Goal: Information Seeking & Learning: Learn about a topic

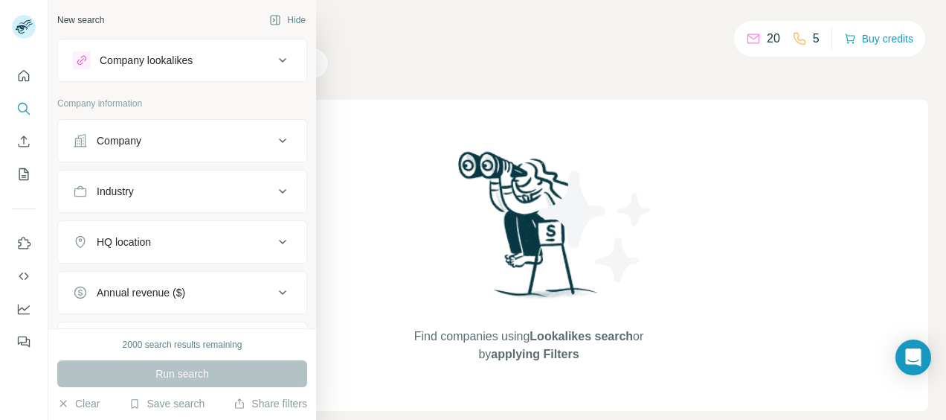
click at [174, 58] on div "Company lookalikes" at bounding box center [146, 60] width 93 height 15
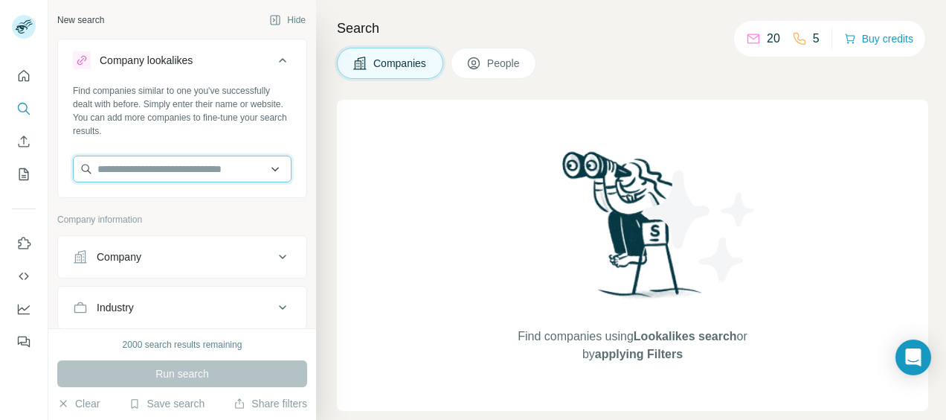
click at [132, 165] on input "text" at bounding box center [182, 168] width 219 height 27
paste input "**********"
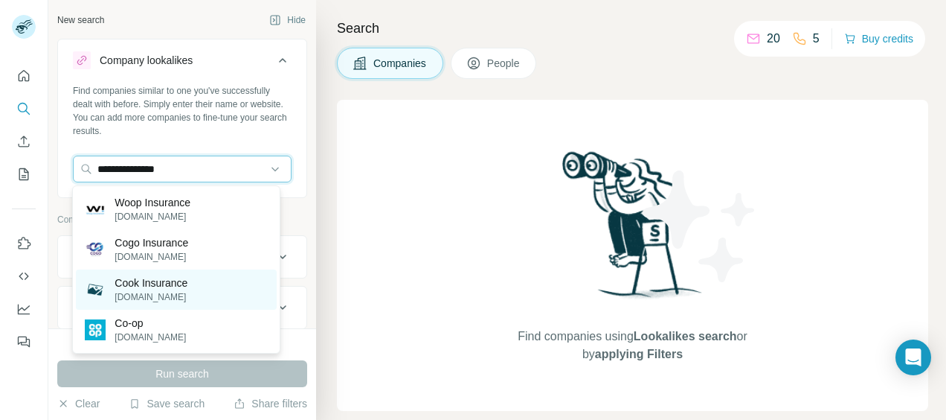
type input "**********"
click at [141, 301] on p "cookinsure.com" at bounding box center [151, 296] width 73 height 13
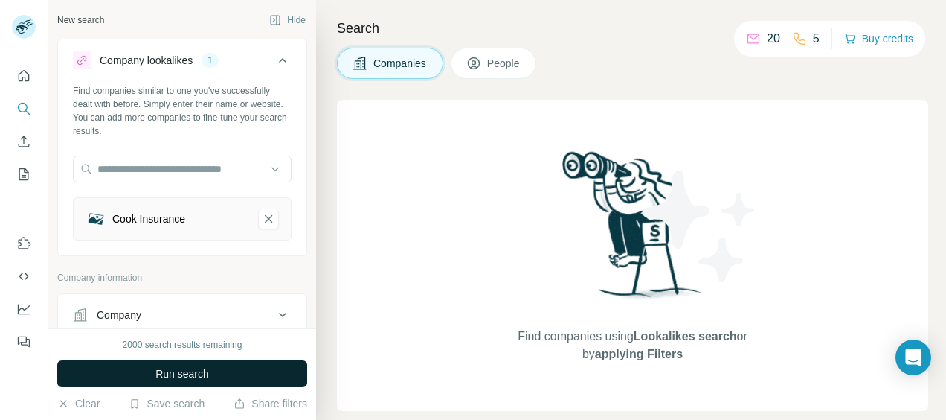
click at [176, 376] on span "Run search" at bounding box center [182, 373] width 54 height 15
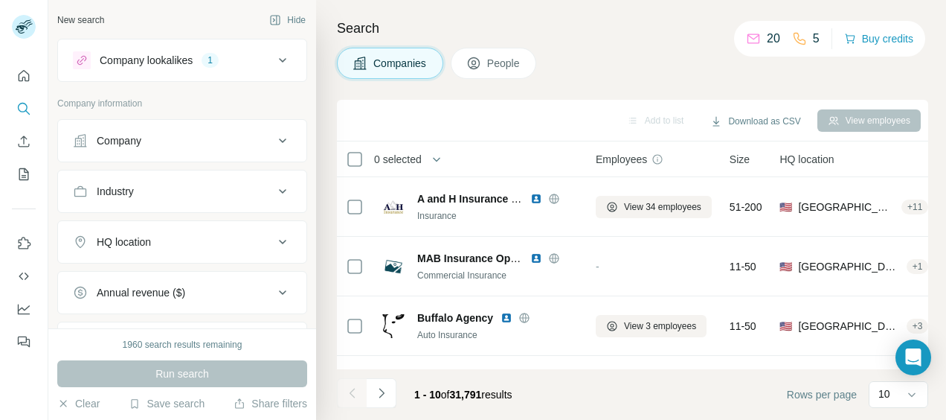
click at [274, 62] on icon at bounding box center [283, 60] width 18 height 18
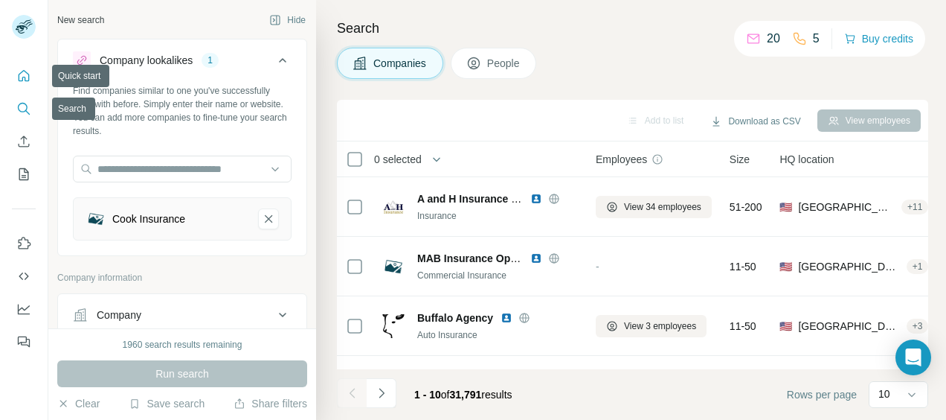
click at [20, 74] on icon "Quick start" at bounding box center [23, 75] width 15 height 15
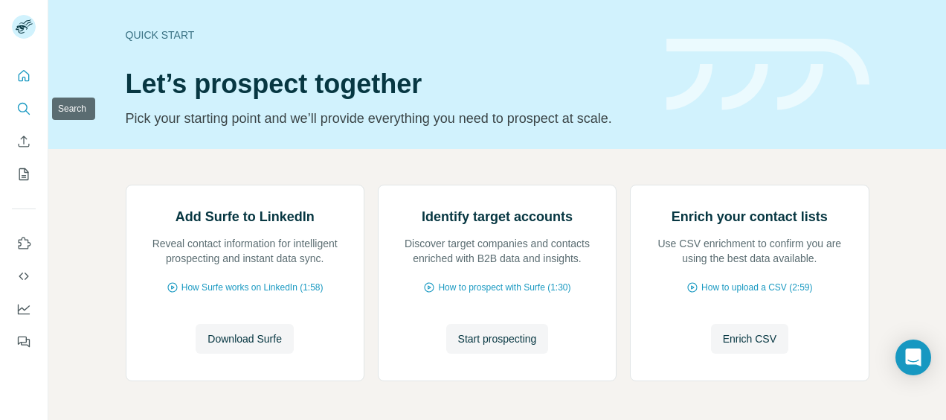
click at [28, 107] on icon "Search" at bounding box center [23, 108] width 15 height 15
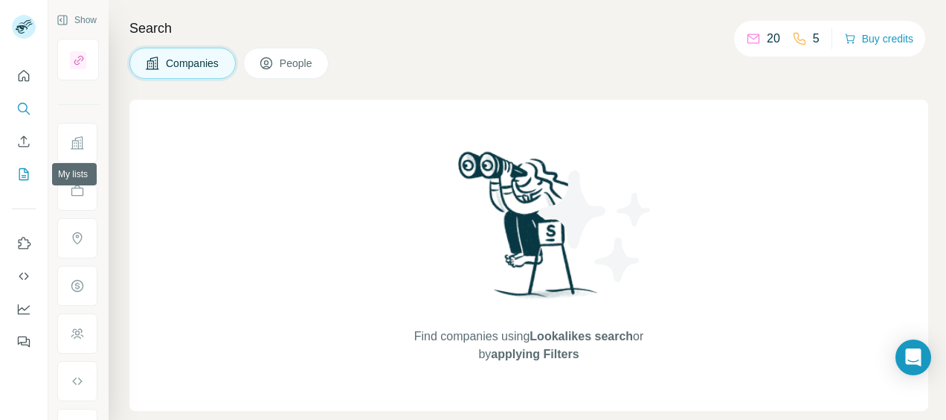
click at [24, 179] on icon "My lists" at bounding box center [23, 174] width 15 height 15
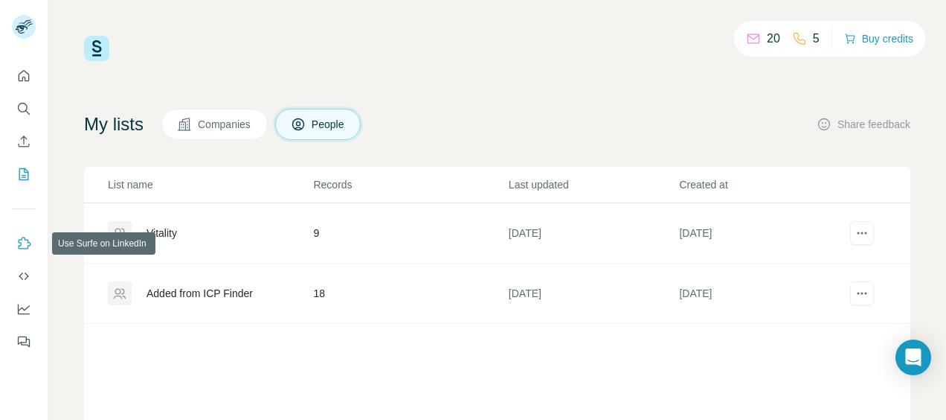
click at [22, 241] on icon "Use Surfe on LinkedIn" at bounding box center [23, 243] width 15 height 15
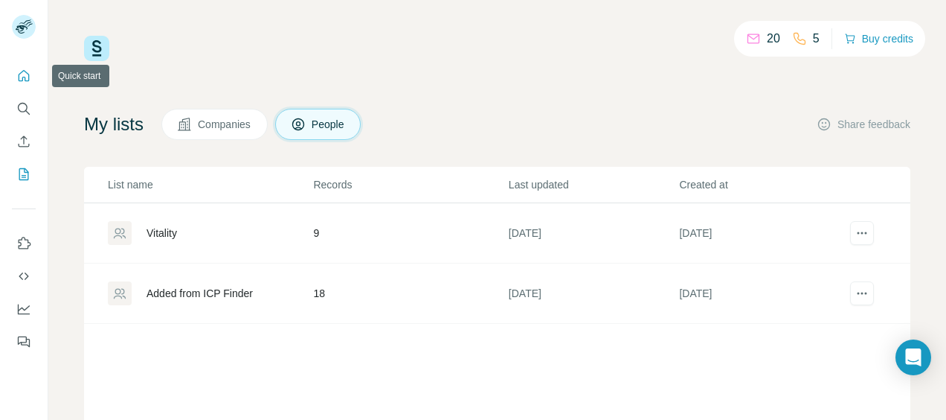
click at [24, 74] on icon "Quick start" at bounding box center [23, 75] width 15 height 15
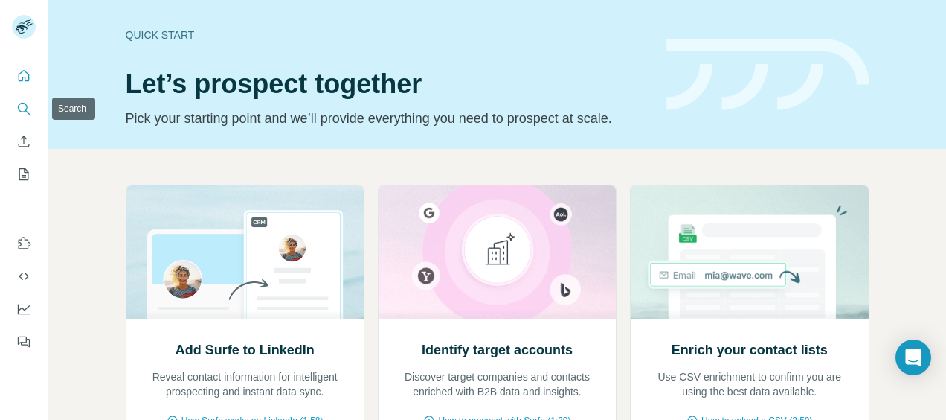
click at [25, 106] on icon "Search" at bounding box center [23, 108] width 15 height 15
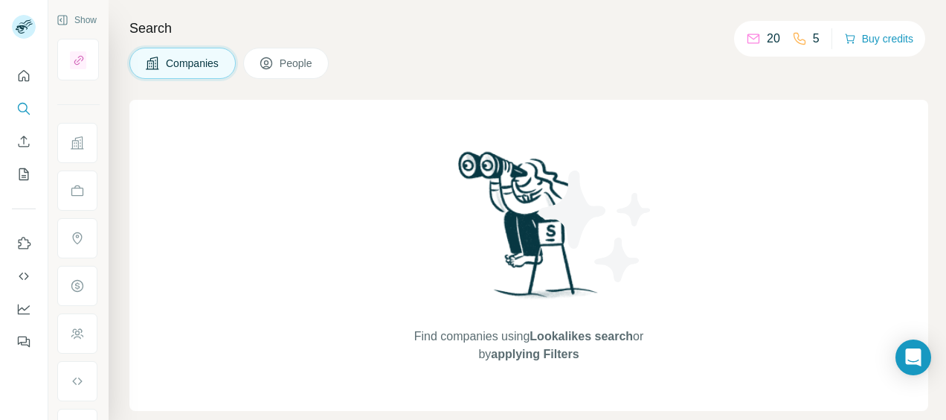
click at [184, 65] on span "Companies" at bounding box center [193, 63] width 54 height 15
click at [183, 65] on span "Companies" at bounding box center [193, 63] width 54 height 15
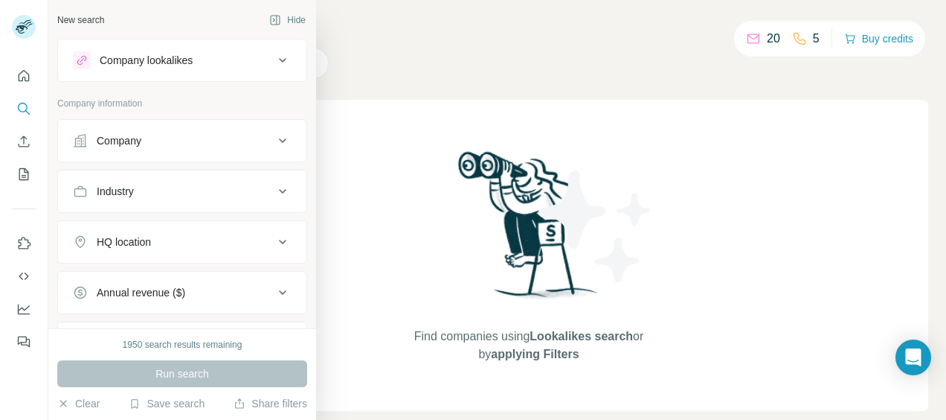
click at [137, 208] on div "Industry" at bounding box center [182, 191] width 250 height 43
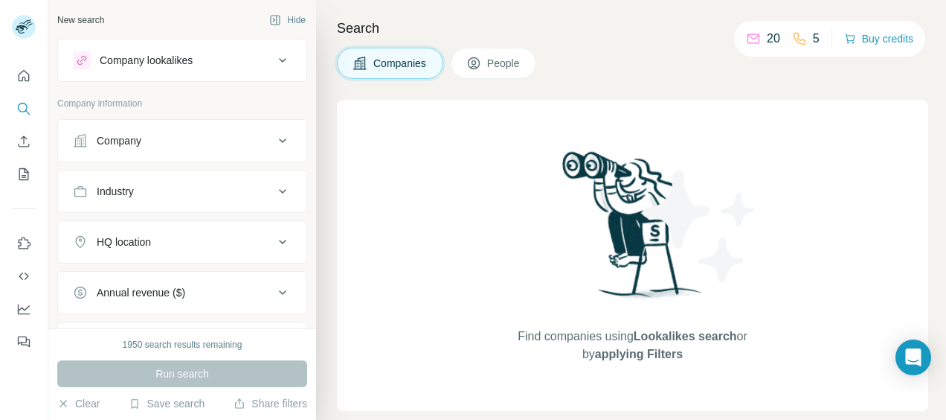
click at [144, 196] on div "Industry" at bounding box center [173, 191] width 201 height 15
click at [137, 226] on input at bounding box center [175, 228] width 184 height 16
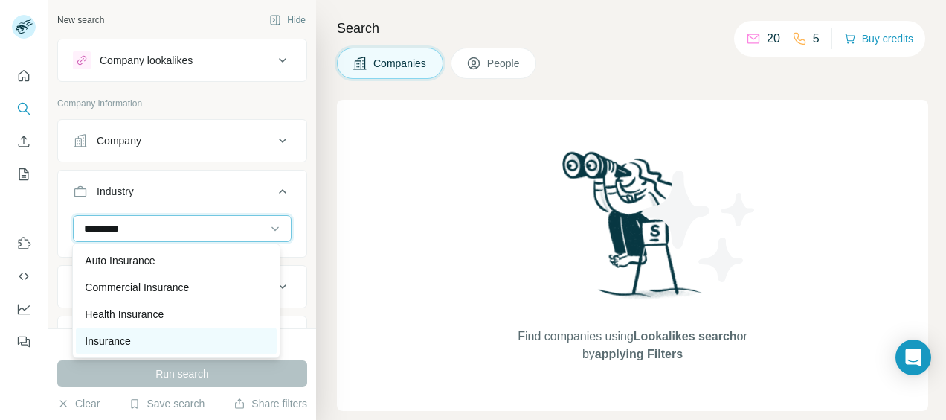
type input "*********"
click at [116, 343] on p "Insurance" at bounding box center [107, 340] width 45 height 15
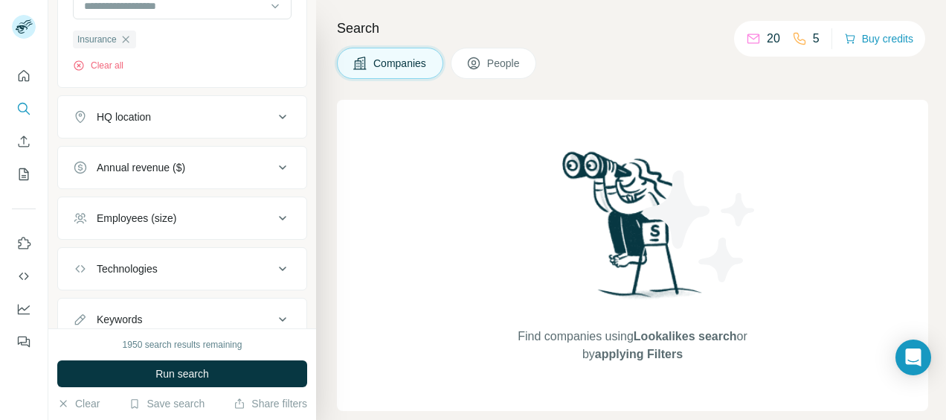
scroll to position [223, 0]
click at [176, 115] on div "HQ location" at bounding box center [173, 116] width 201 height 15
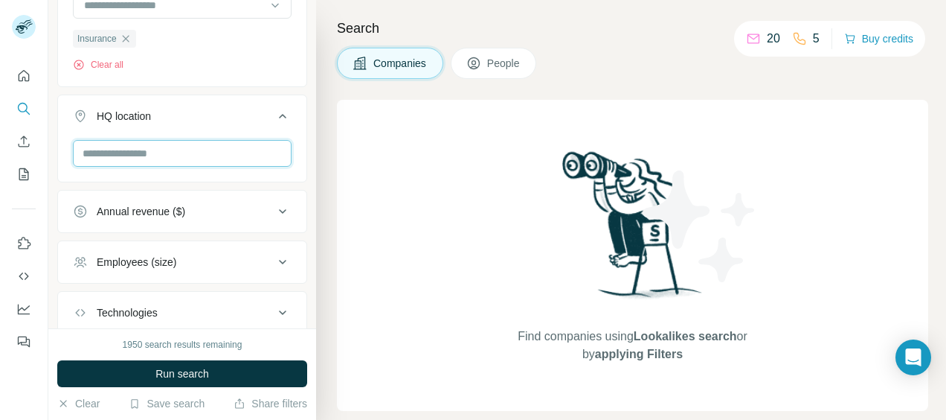
click at [163, 152] on input "text" at bounding box center [182, 153] width 219 height 27
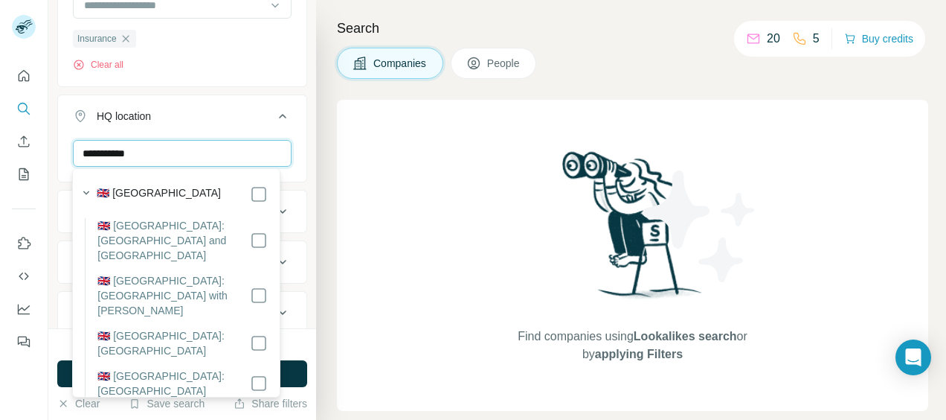
type input "**********"
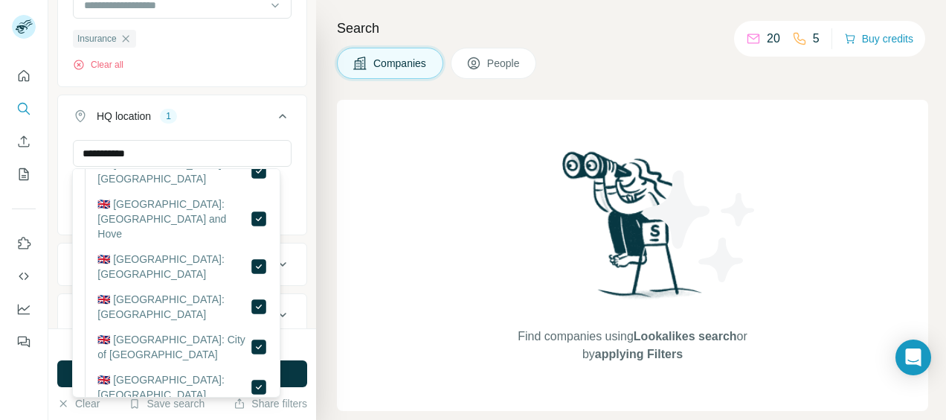
scroll to position [521, 0]
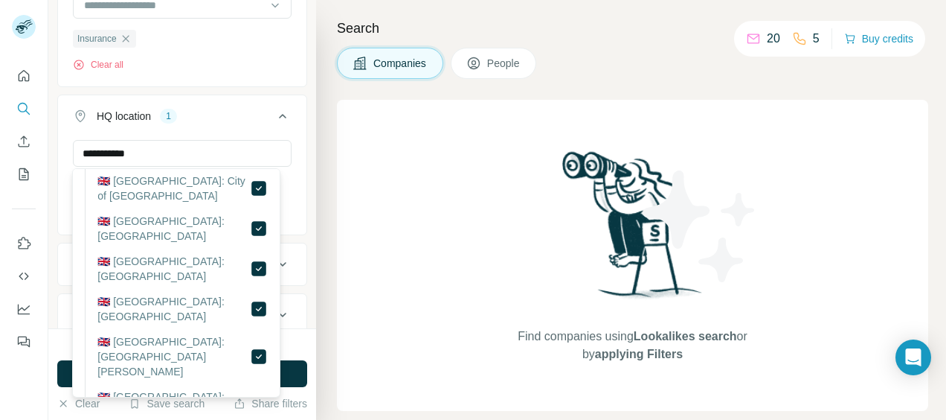
click at [301, 282] on div "**********" at bounding box center [182, 164] width 268 height 328
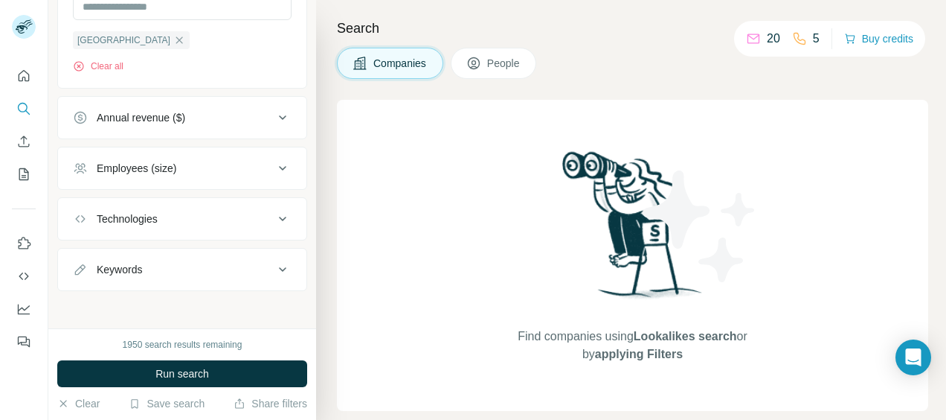
scroll to position [370, 0]
click at [192, 372] on span "Run search" at bounding box center [182, 373] width 54 height 15
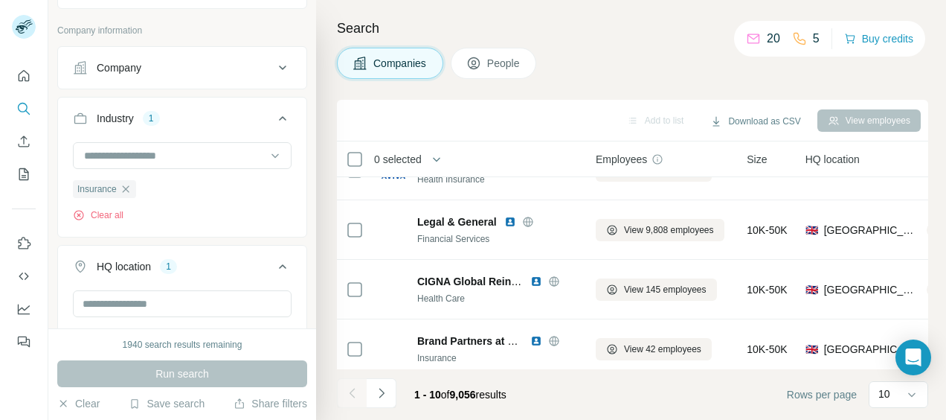
scroll to position [74, 0]
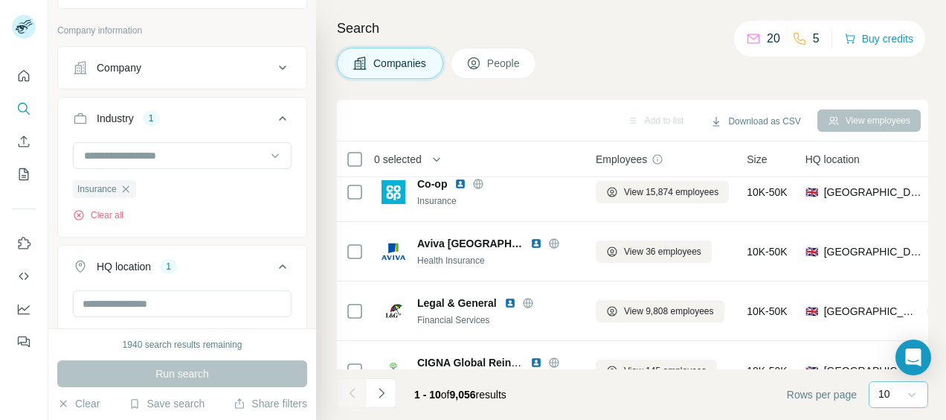
click at [906, 399] on icon at bounding box center [911, 394] width 15 height 15
click at [893, 278] on p "60" at bounding box center [887, 280] width 12 height 15
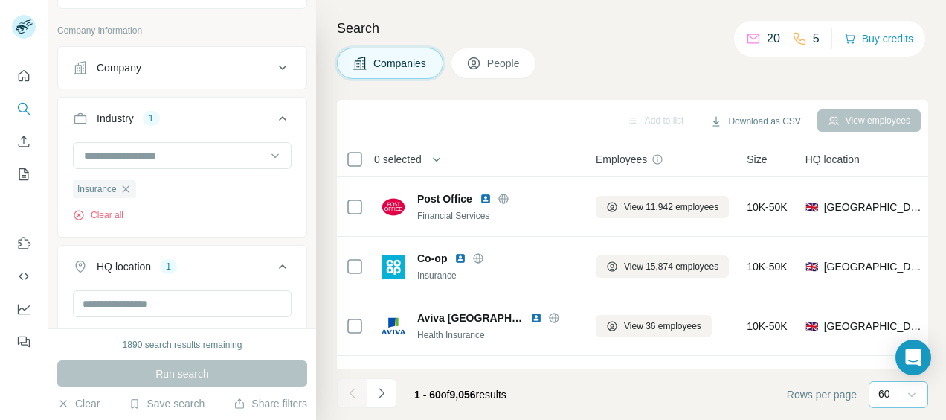
drag, startPoint x: 643, startPoint y: 263, endPoint x: 564, endPoint y: 19, distance: 257.1
click at [564, 19] on h4 "Search" at bounding box center [632, 28] width 591 height 21
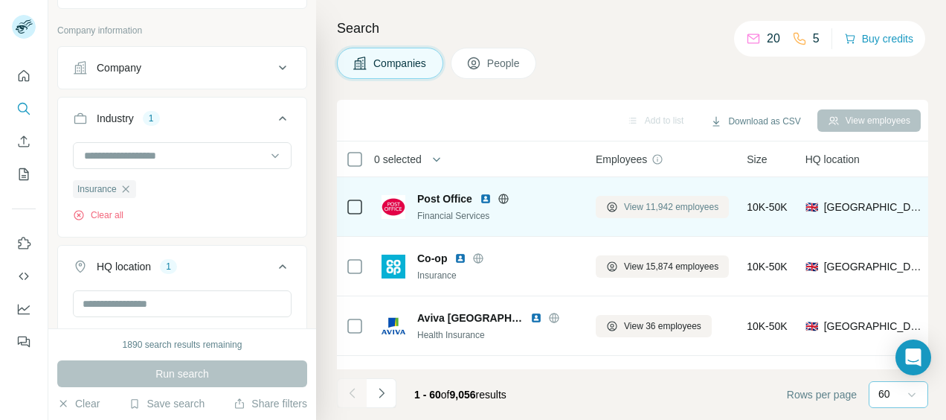
click at [675, 208] on span "View 11,942 employees" at bounding box center [671, 206] width 94 height 13
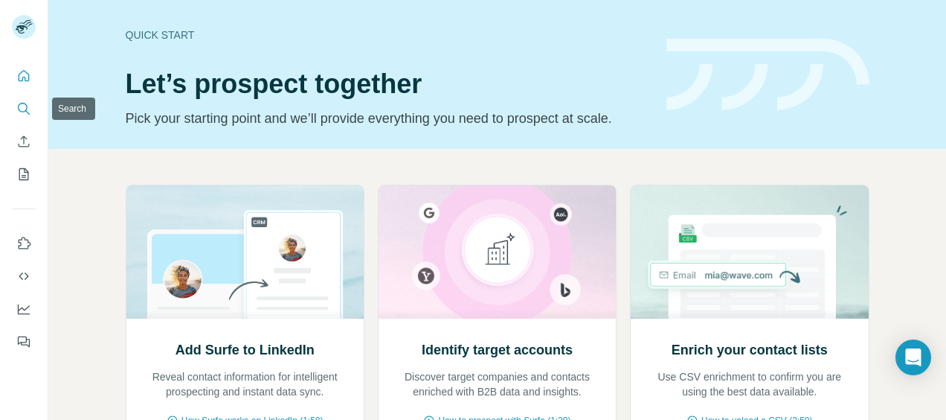
click at [28, 100] on button "Search" at bounding box center [24, 108] width 24 height 27
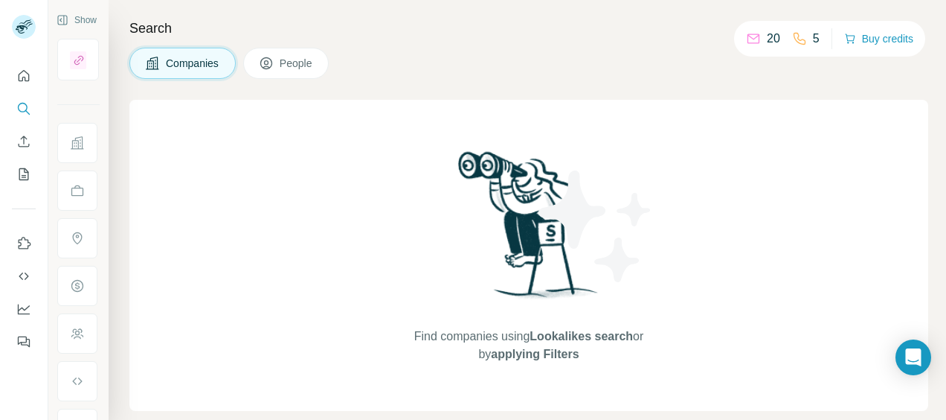
click at [193, 63] on span "Companies" at bounding box center [193, 63] width 54 height 15
click at [26, 107] on icon "Search" at bounding box center [23, 108] width 15 height 15
click at [183, 67] on span "Companies" at bounding box center [193, 63] width 54 height 15
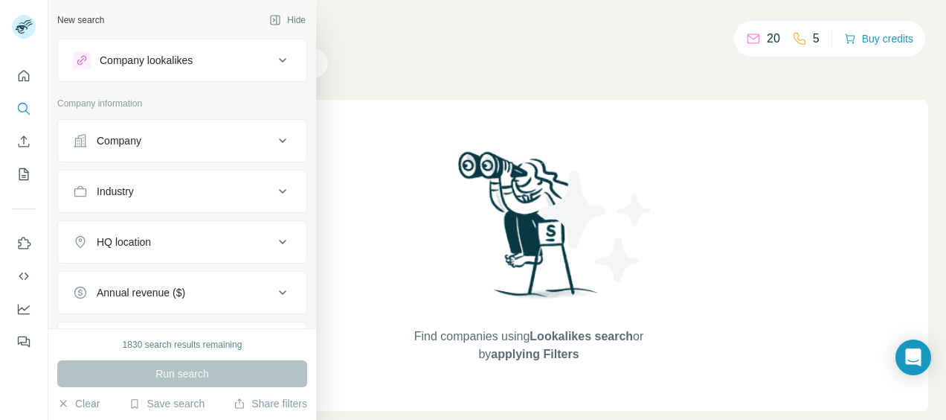
click at [177, 138] on div "Company" at bounding box center [173, 140] width 201 height 15
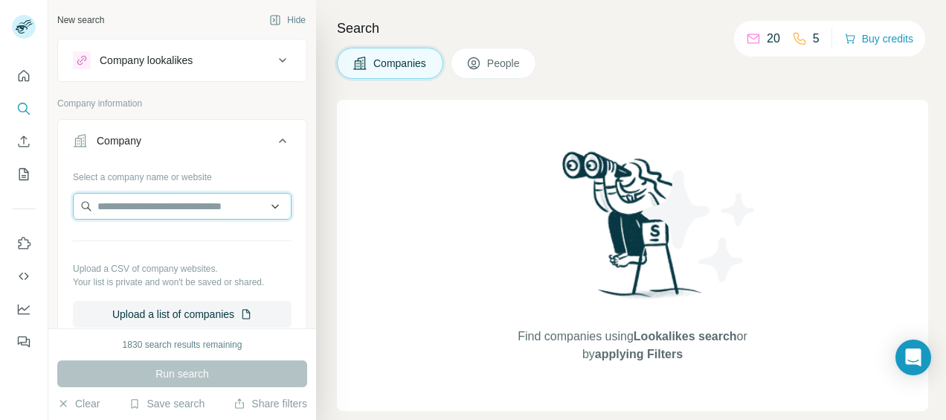
click at [155, 204] on input "text" at bounding box center [182, 206] width 219 height 27
click at [277, 94] on div "Company lookalikes Company information Company Select a company name or website…" at bounding box center [182, 343] width 250 height 608
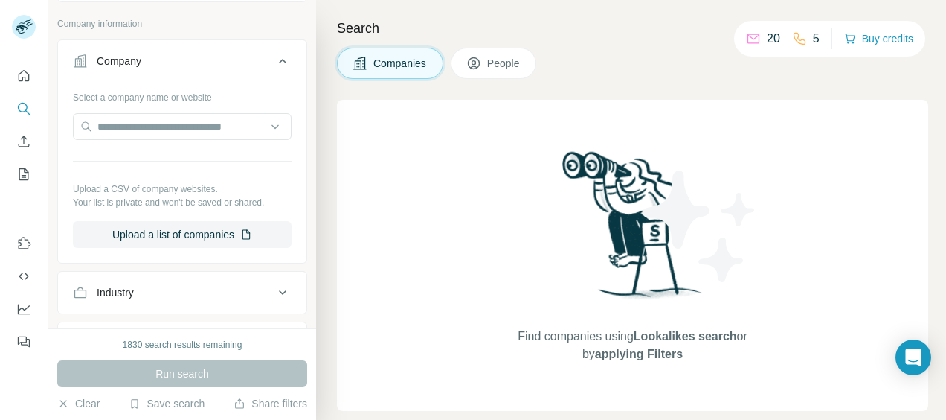
scroll to position [223, 0]
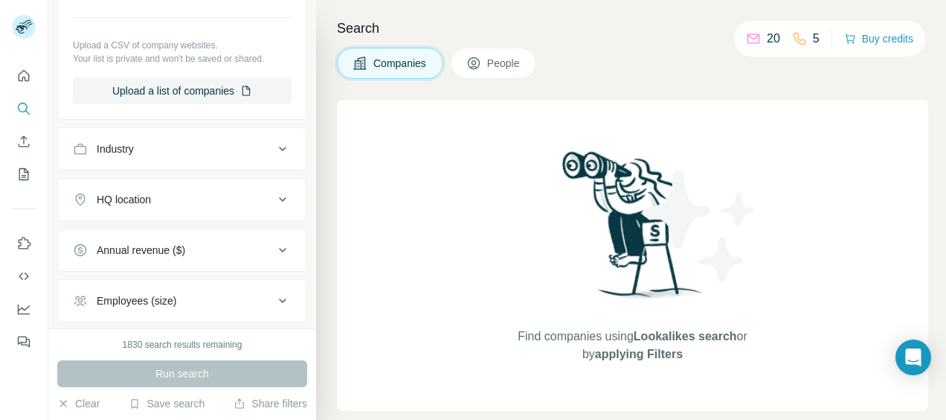
click at [128, 199] on div "HQ location" at bounding box center [124, 199] width 54 height 15
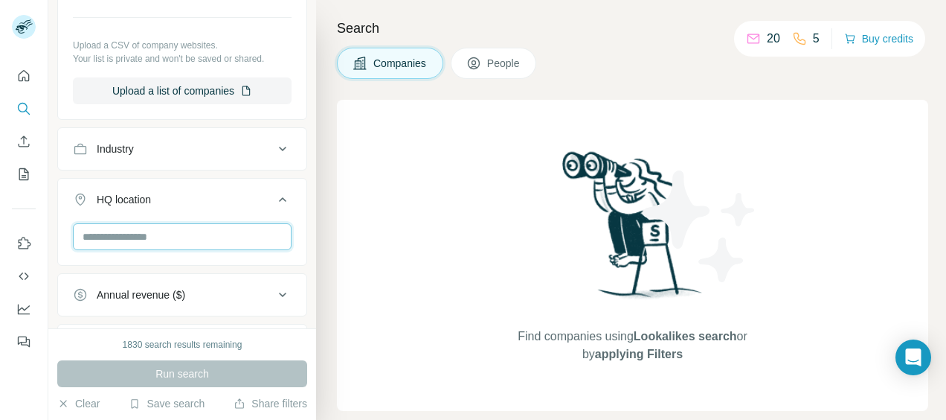
click at [129, 235] on input "text" at bounding box center [182, 236] width 219 height 27
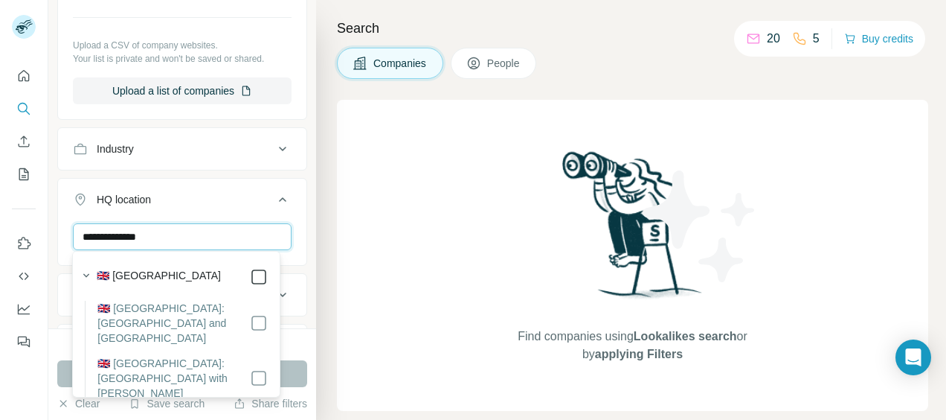
type input "**********"
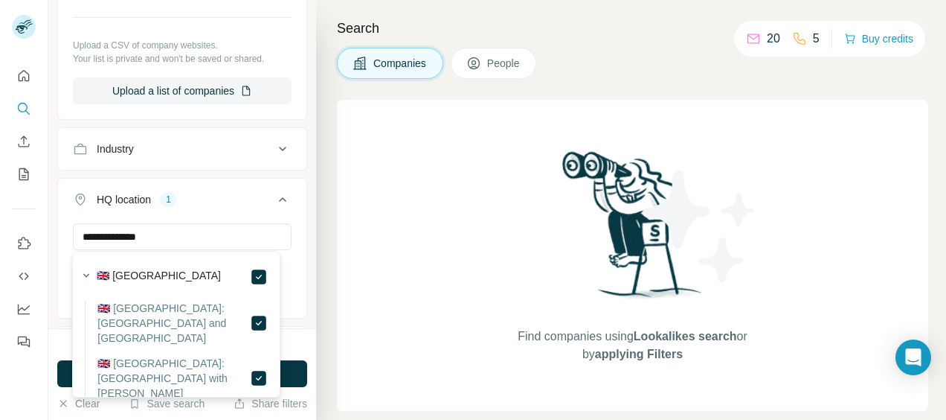
click at [173, 143] on div "Industry" at bounding box center [173, 148] width 201 height 15
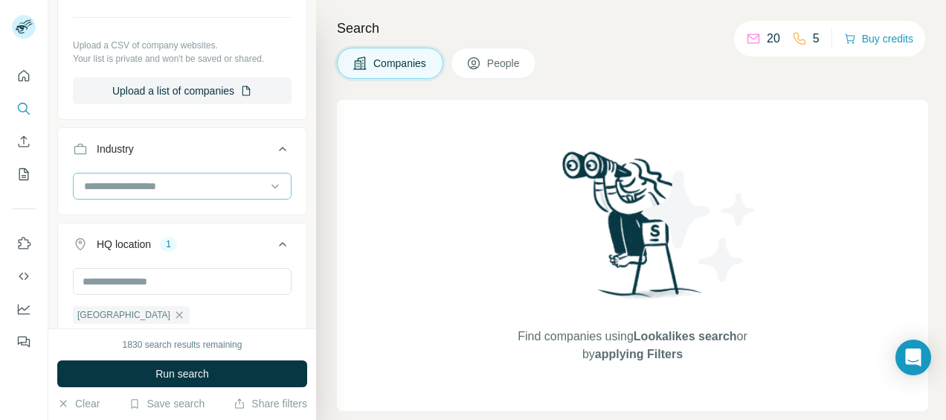
click at [163, 179] on input at bounding box center [175, 186] width 184 height 16
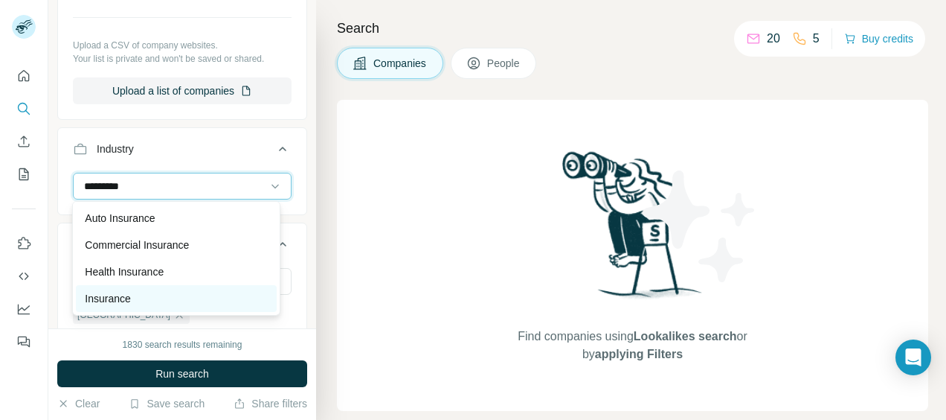
type input "*********"
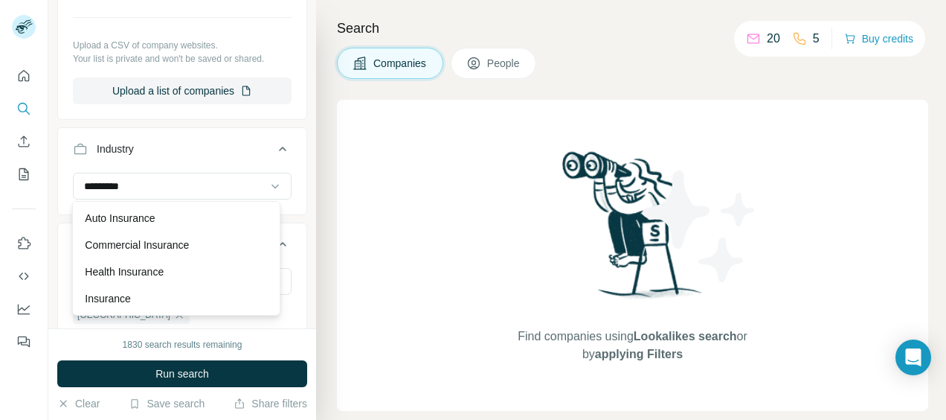
drag, startPoint x: 152, startPoint y: 295, endPoint x: 255, endPoint y: 238, distance: 118.2
click at [151, 295] on div "Insurance" at bounding box center [176, 298] width 182 height 15
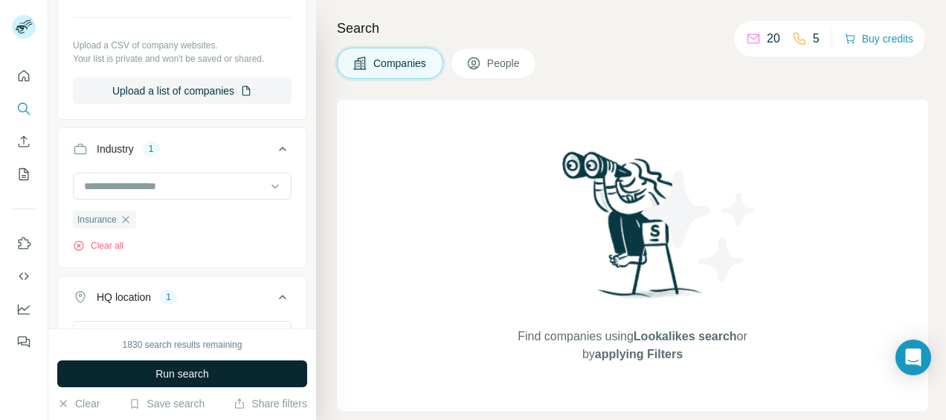
click at [161, 367] on span "Run search" at bounding box center [182, 373] width 54 height 15
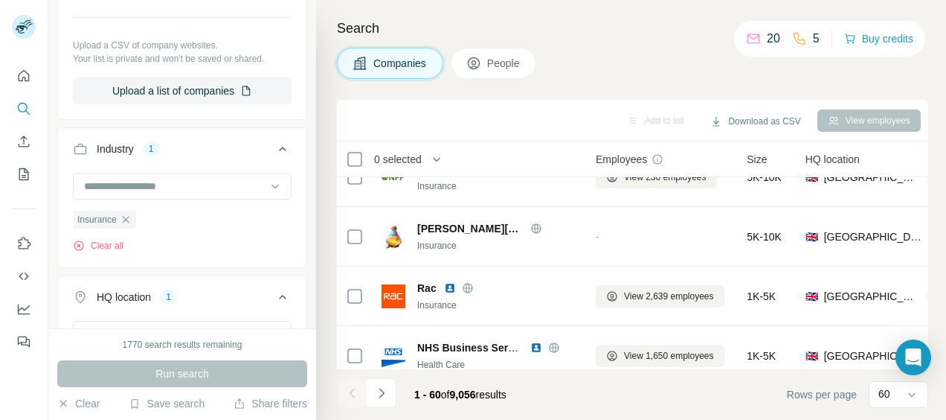
scroll to position [1264, 0]
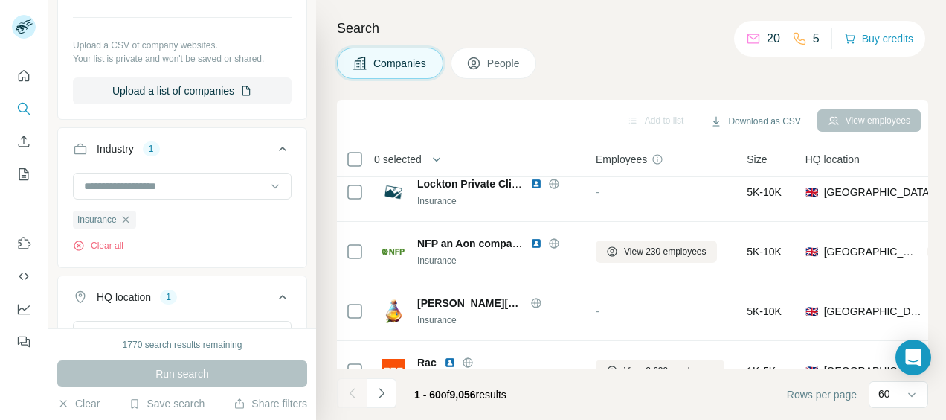
drag, startPoint x: 653, startPoint y: 247, endPoint x: 576, endPoint y: 67, distance: 195.9
click at [568, 62] on div "Companies People" at bounding box center [632, 63] width 591 height 31
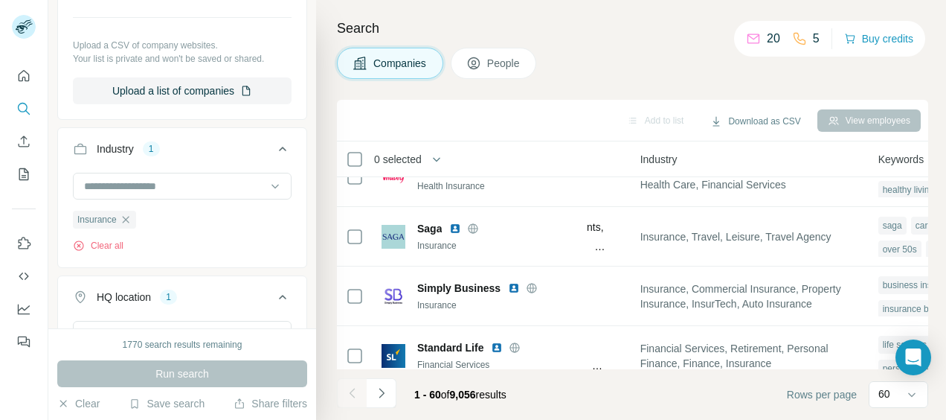
scroll to position [1711, 1040]
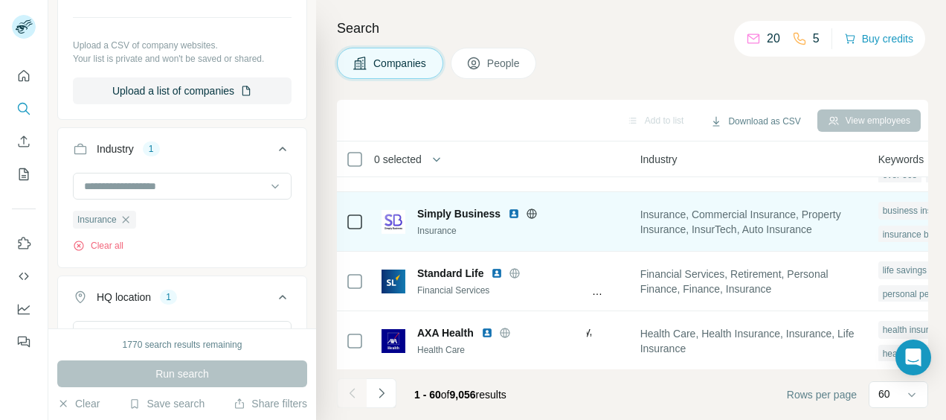
drag, startPoint x: 392, startPoint y: 278, endPoint x: 701, endPoint y: 205, distance: 317.3
click at [704, 36] on h4 "Search" at bounding box center [632, 28] width 591 height 21
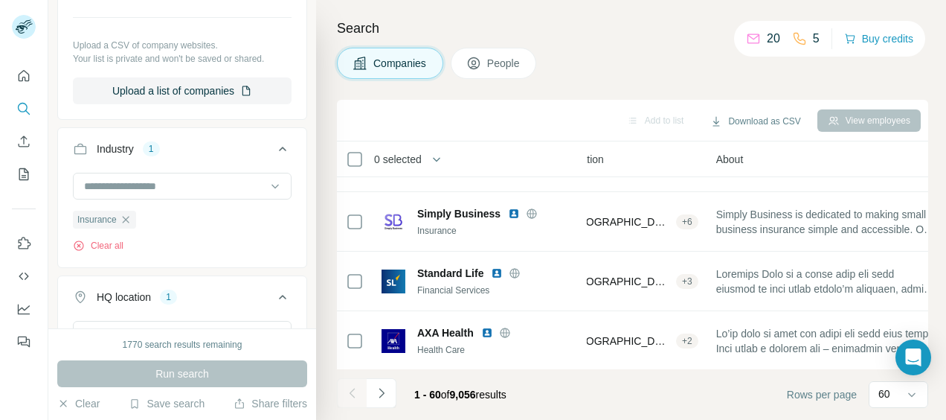
scroll to position [1711, 0]
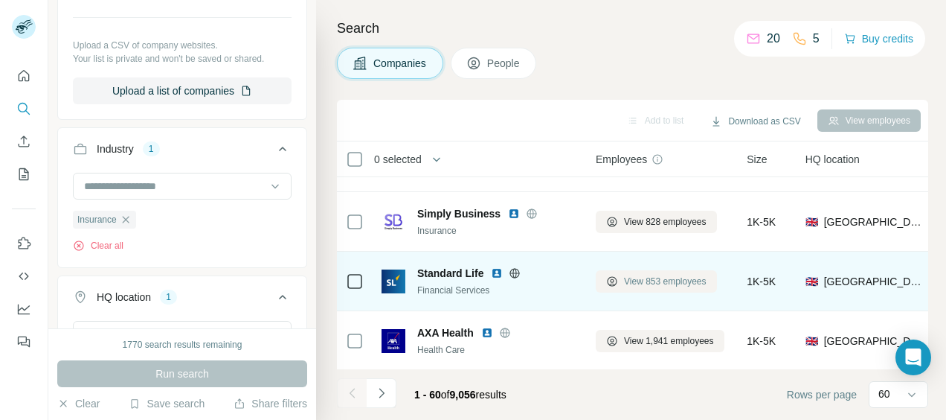
click at [638, 280] on span "View 853 employees" at bounding box center [665, 280] width 83 height 13
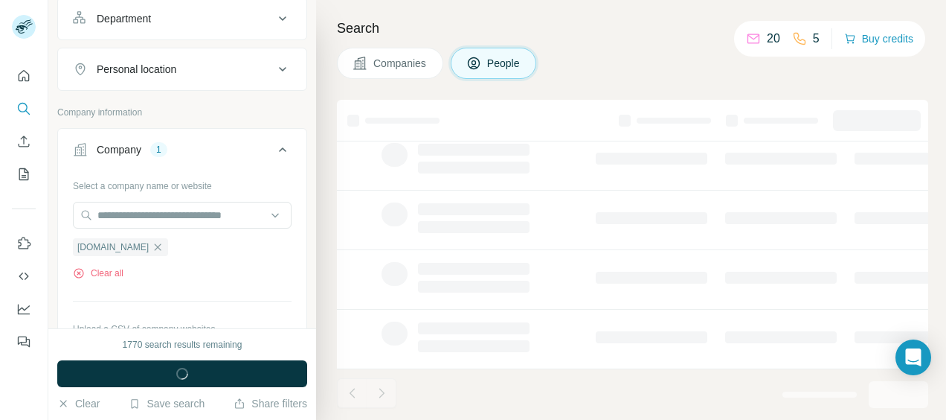
scroll to position [505, 0]
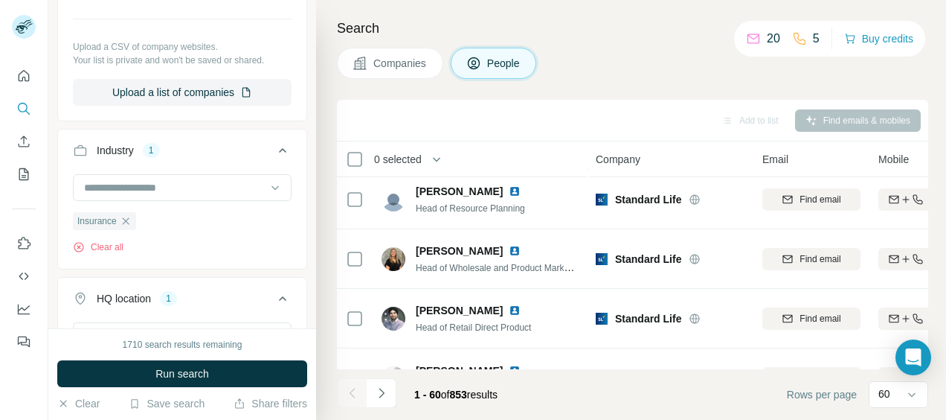
scroll to position [2157, 0]
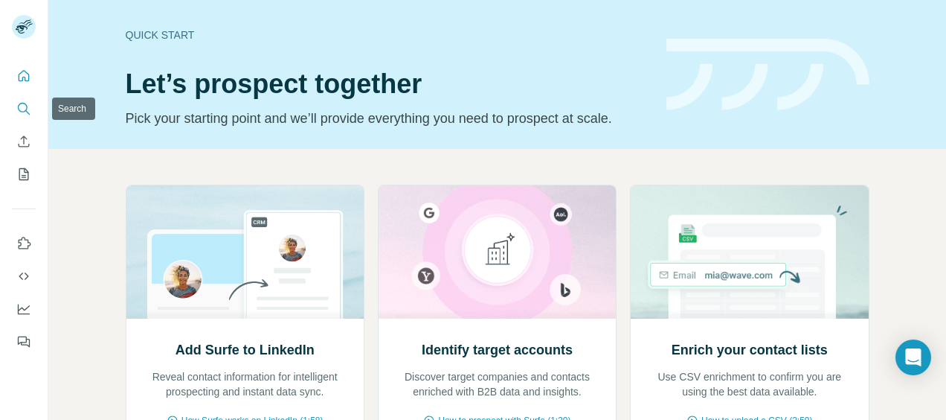
click at [27, 106] on icon "Search" at bounding box center [23, 108] width 10 height 10
click at [16, 77] on icon "Quick start" at bounding box center [23, 75] width 15 height 15
click at [20, 77] on icon "Quick start" at bounding box center [23, 75] width 15 height 15
click at [21, 109] on icon "Search" at bounding box center [23, 108] width 15 height 15
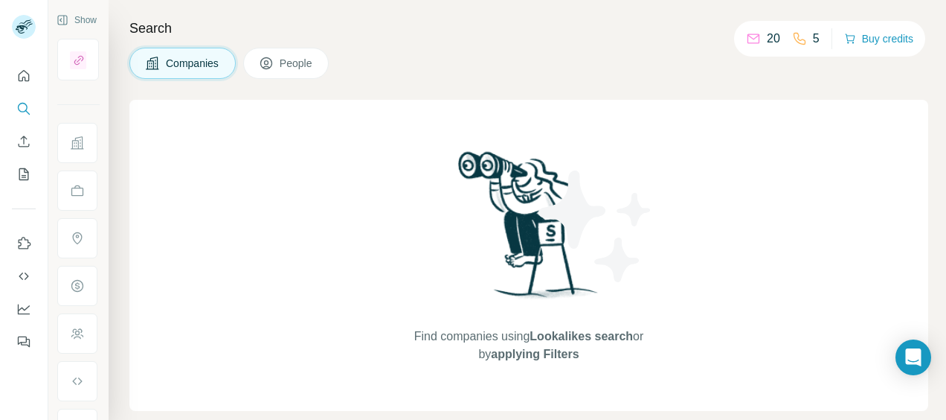
click at [490, 28] on h4 "Search" at bounding box center [528, 28] width 799 height 21
click at [26, 78] on icon "Quick start" at bounding box center [23, 75] width 15 height 15
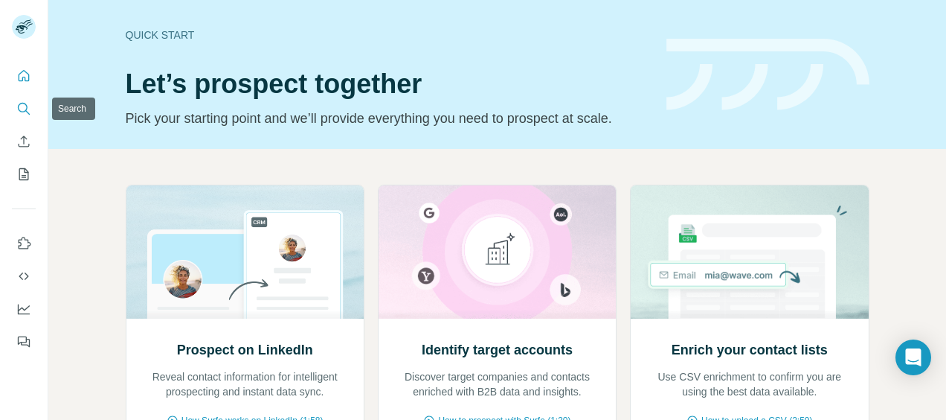
click at [25, 115] on icon "Search" at bounding box center [23, 108] width 15 height 15
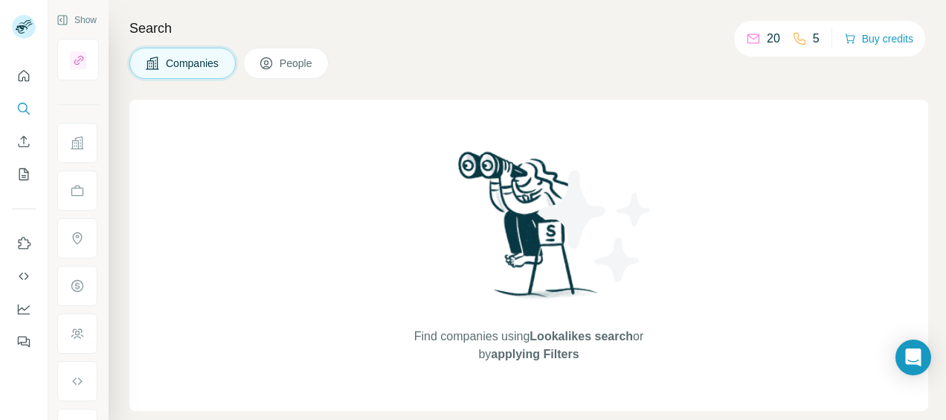
click at [180, 76] on button "Companies" at bounding box center [182, 63] width 106 height 31
click at [198, 61] on span "Companies" at bounding box center [193, 63] width 54 height 15
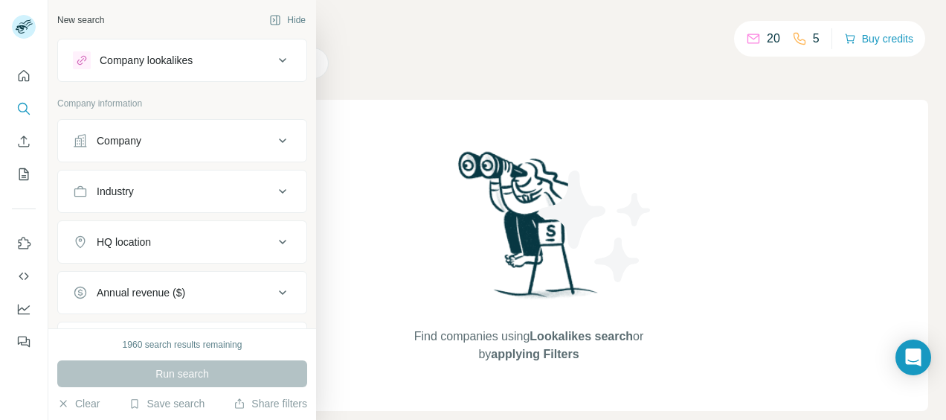
click at [154, 184] on div "Industry" at bounding box center [173, 191] width 201 height 15
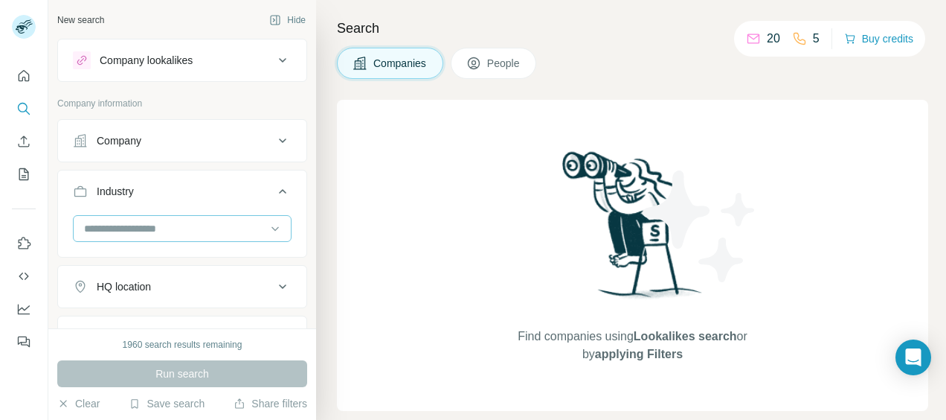
click at [179, 225] on input at bounding box center [175, 228] width 184 height 16
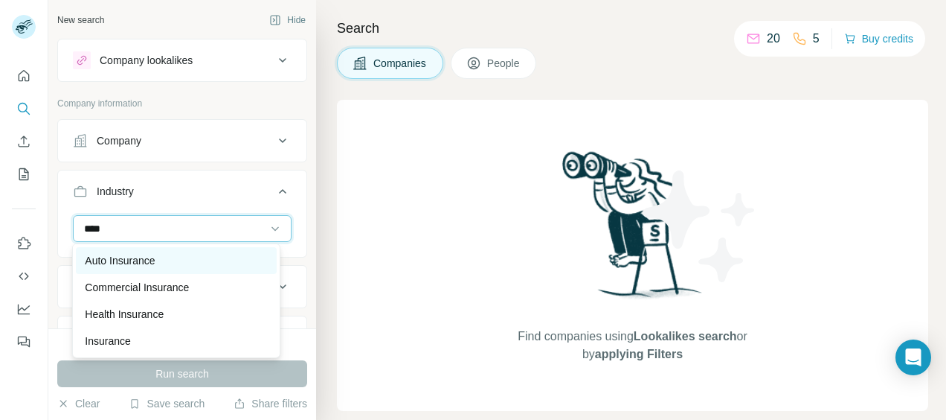
type input "****"
click at [175, 266] on div "Auto Insurance" at bounding box center [176, 260] width 182 height 15
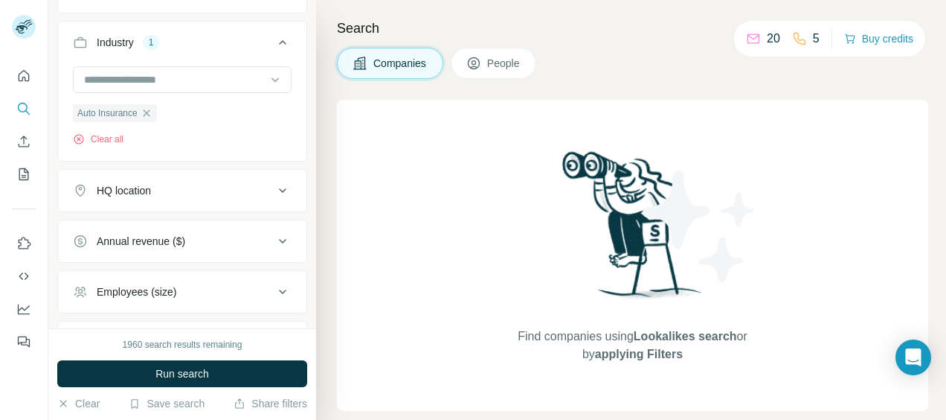
scroll to position [223, 0]
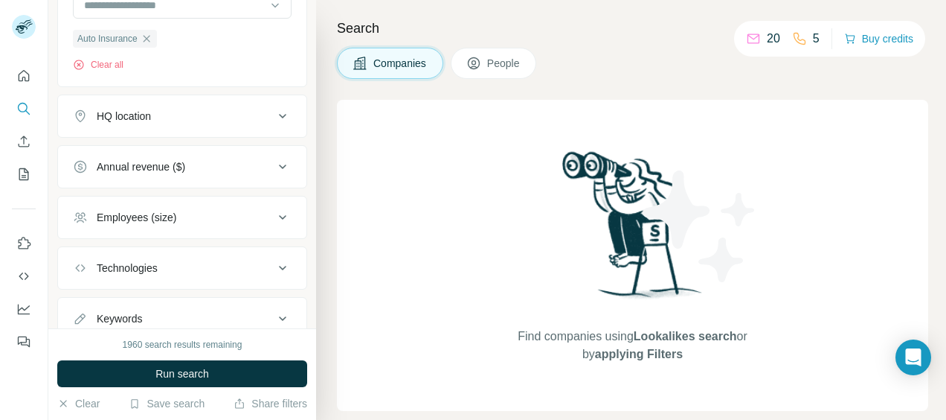
click at [184, 126] on button "HQ location" at bounding box center [182, 116] width 248 height 36
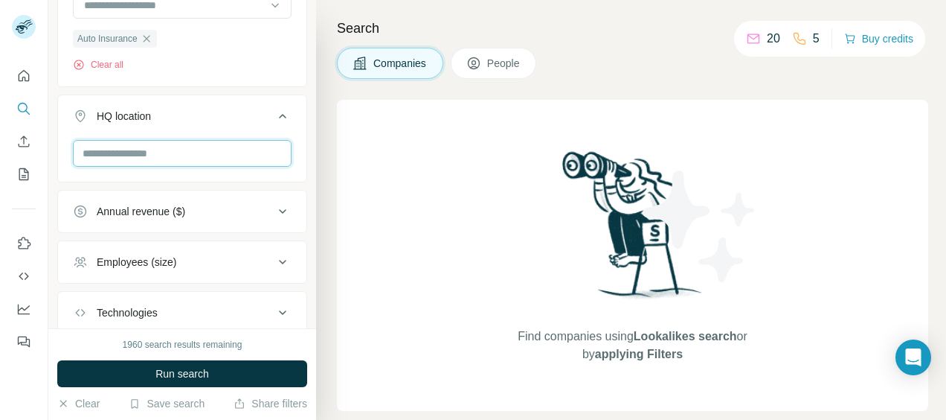
click at [162, 156] on input "text" at bounding box center [182, 153] width 219 height 27
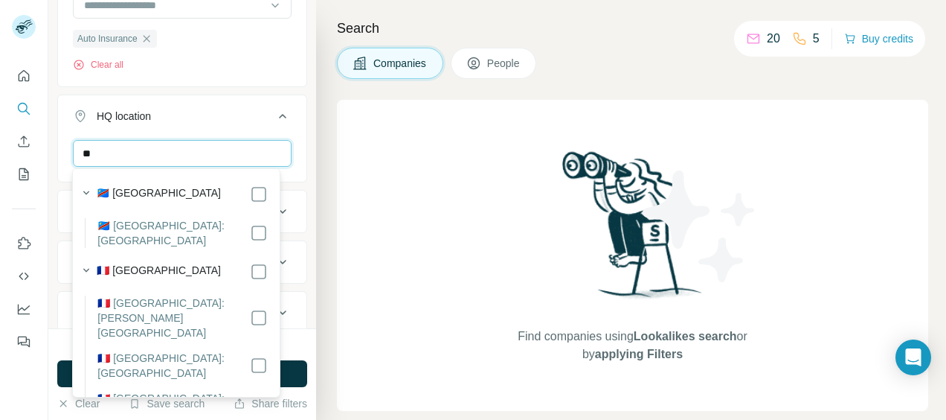
type input "*"
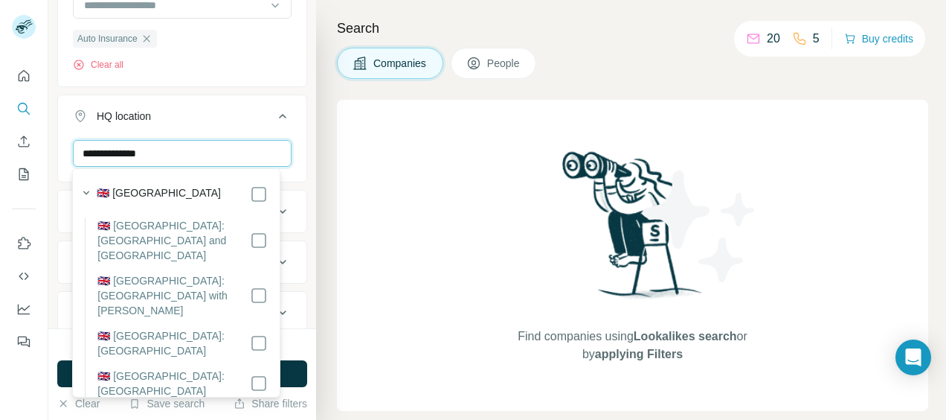
type input "**********"
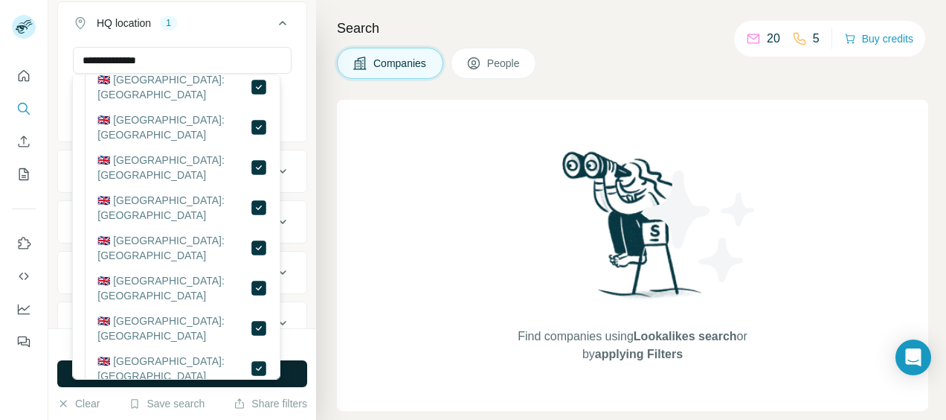
scroll to position [370, 0]
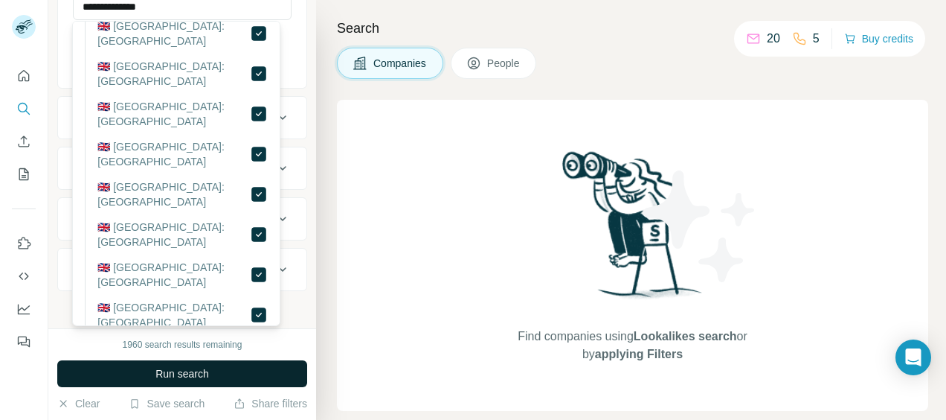
click at [274, 364] on button "Run search" at bounding box center [182, 373] width 250 height 27
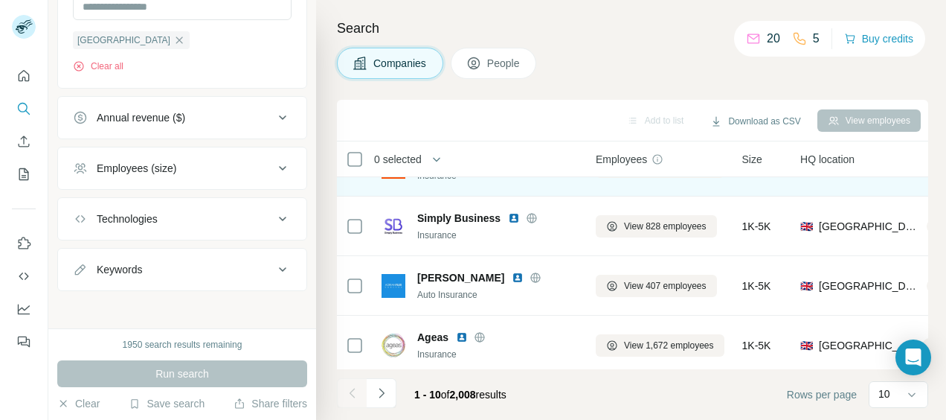
scroll to position [372, 0]
